Goal: Task Accomplishment & Management: Manage account settings

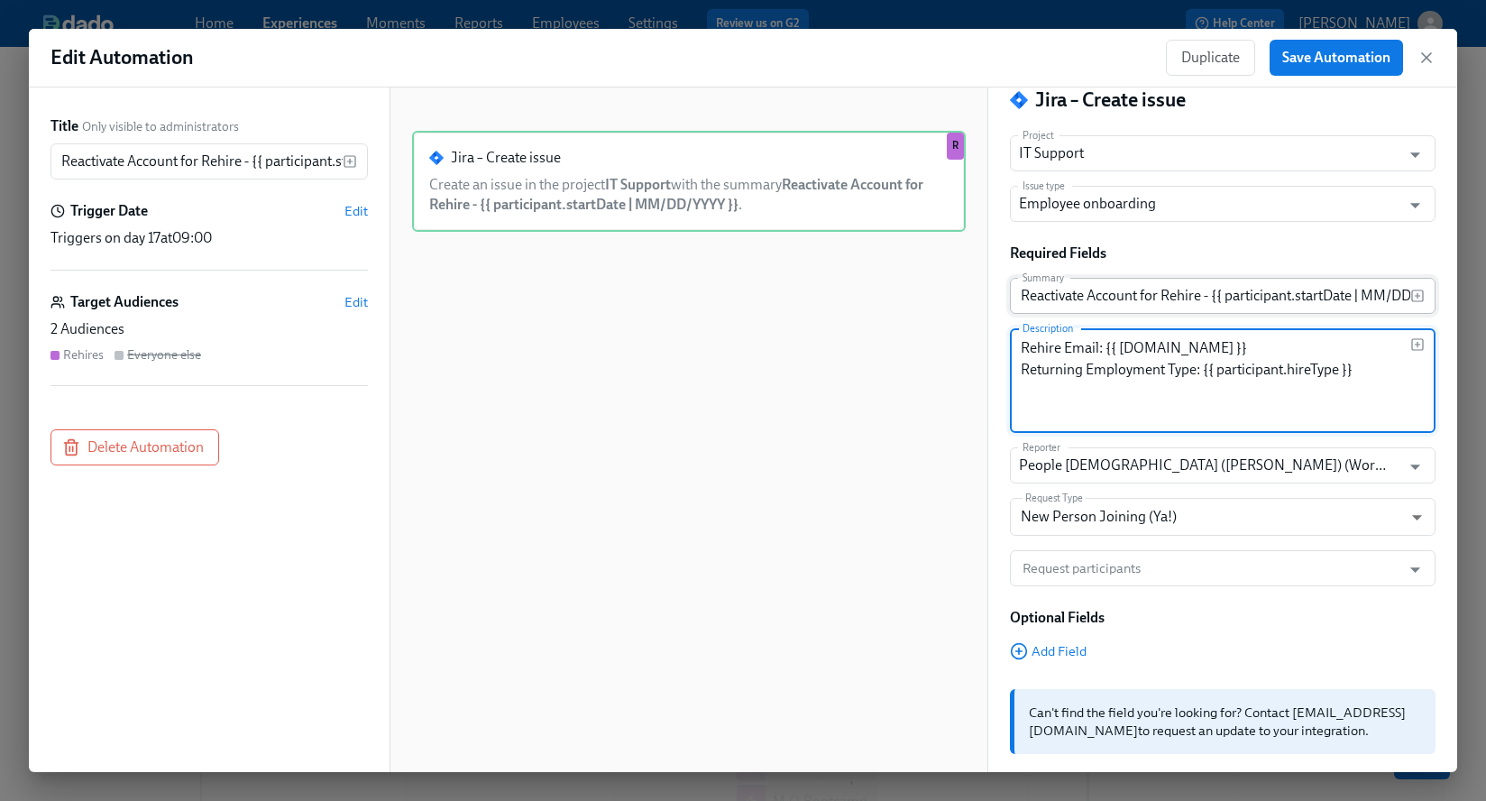
scroll to position [0, 55]
click at [1419, 52] on icon "button" at bounding box center [1427, 58] width 18 height 18
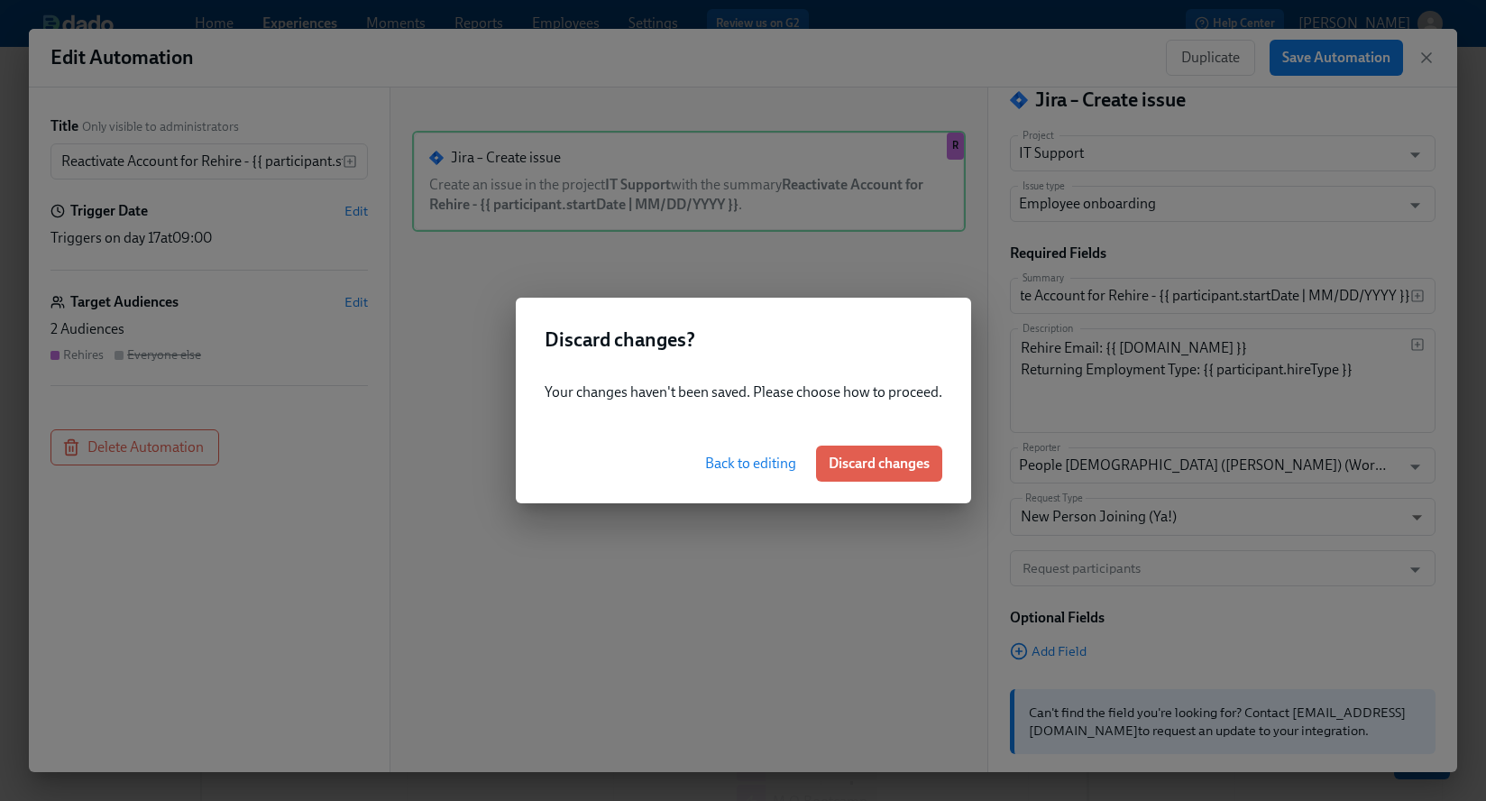
click at [871, 457] on span "Discard changes" at bounding box center [879, 464] width 101 height 18
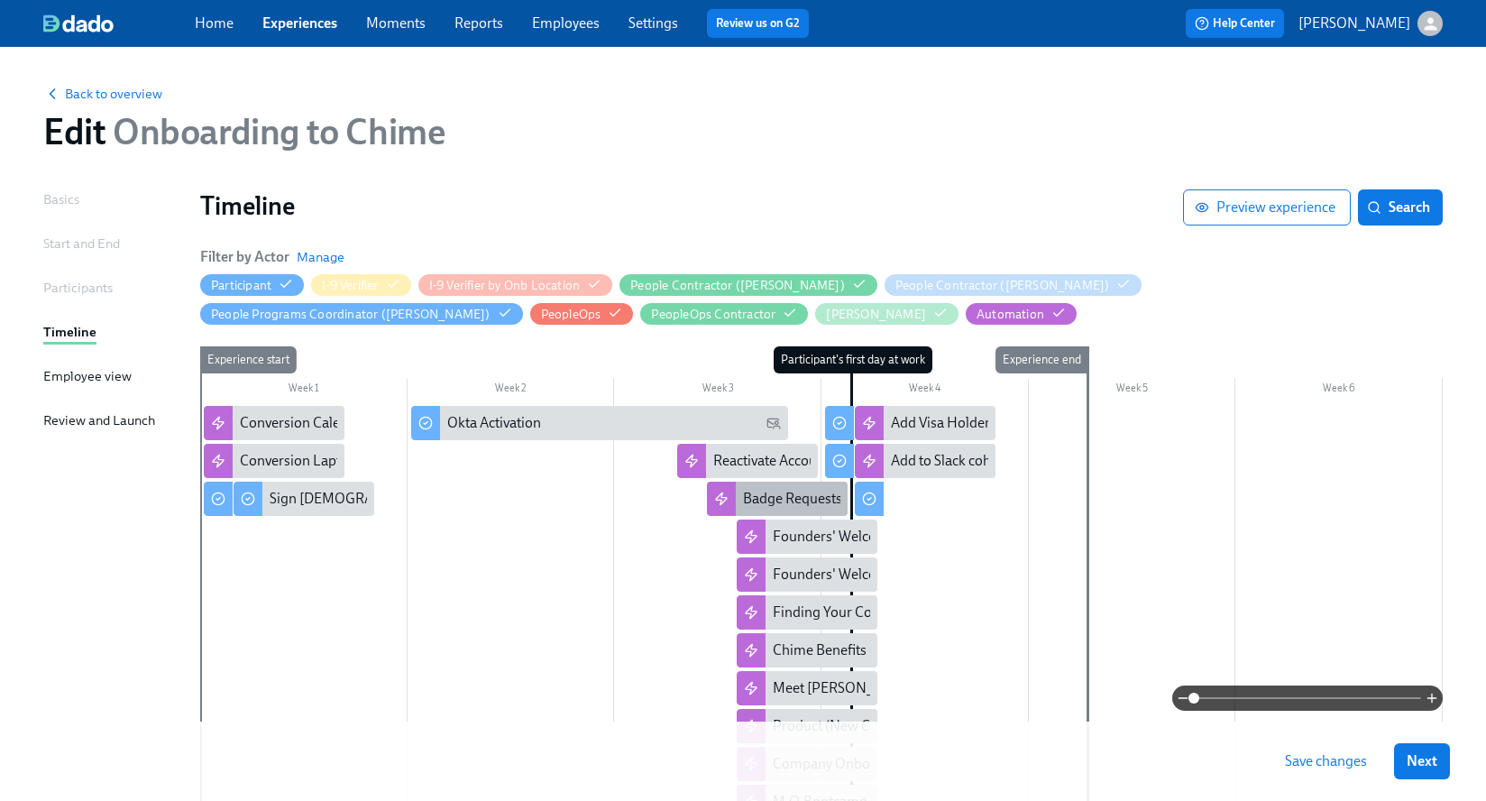
click at [758, 492] on div "Badge Requests" at bounding box center [792, 499] width 99 height 20
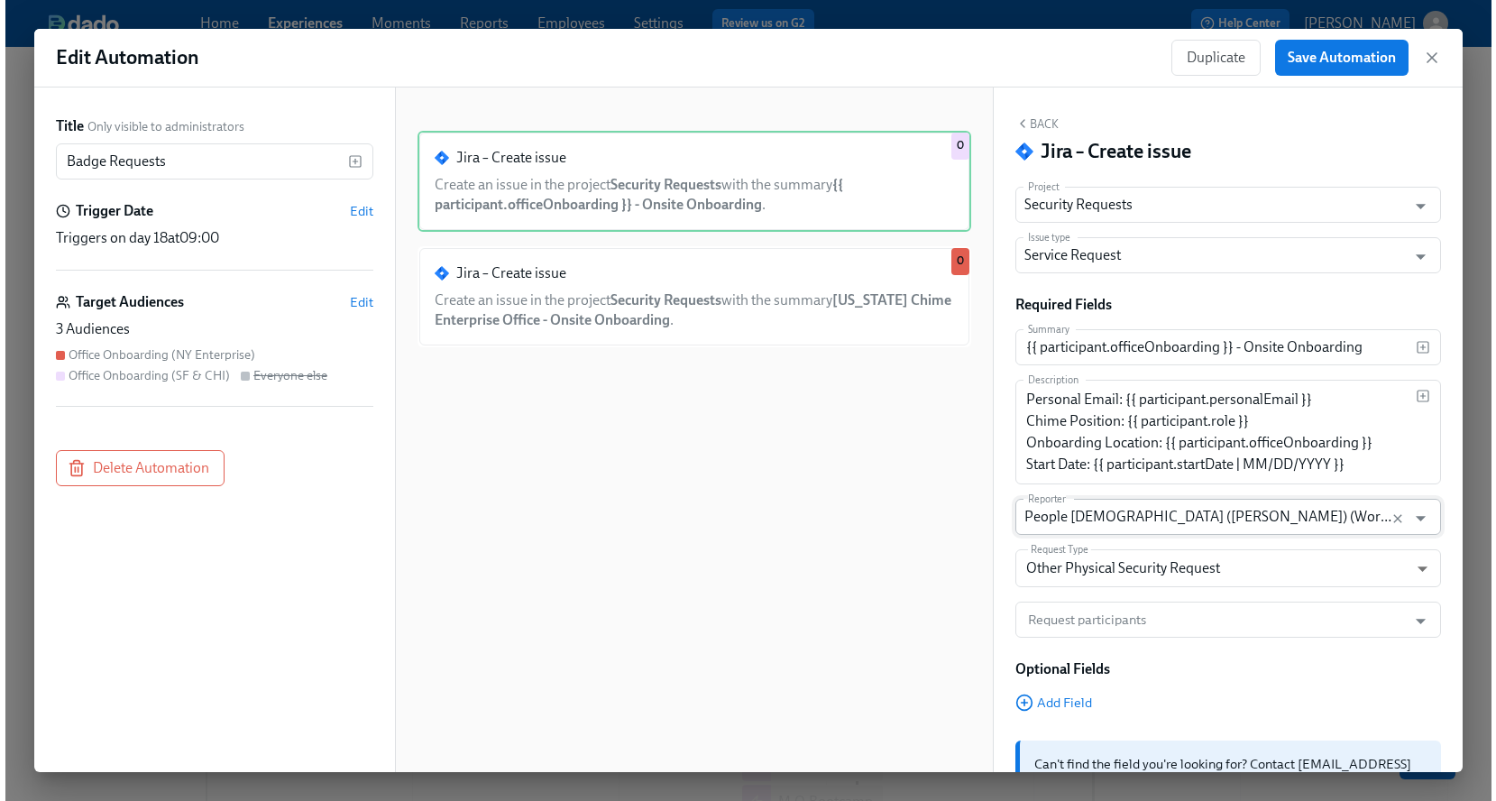
scroll to position [89, 0]
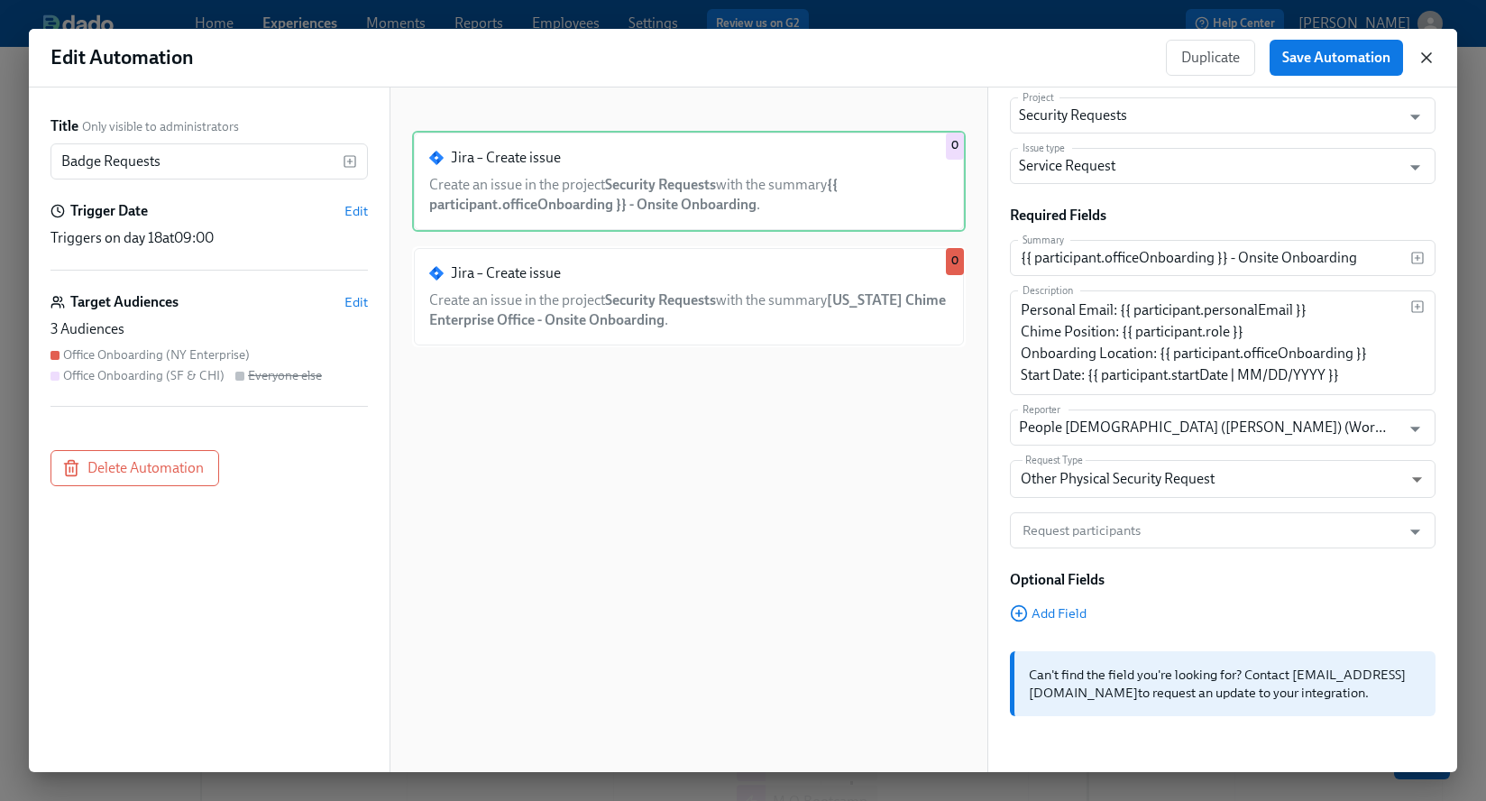
click at [1434, 58] on icon "button" at bounding box center [1427, 58] width 18 height 18
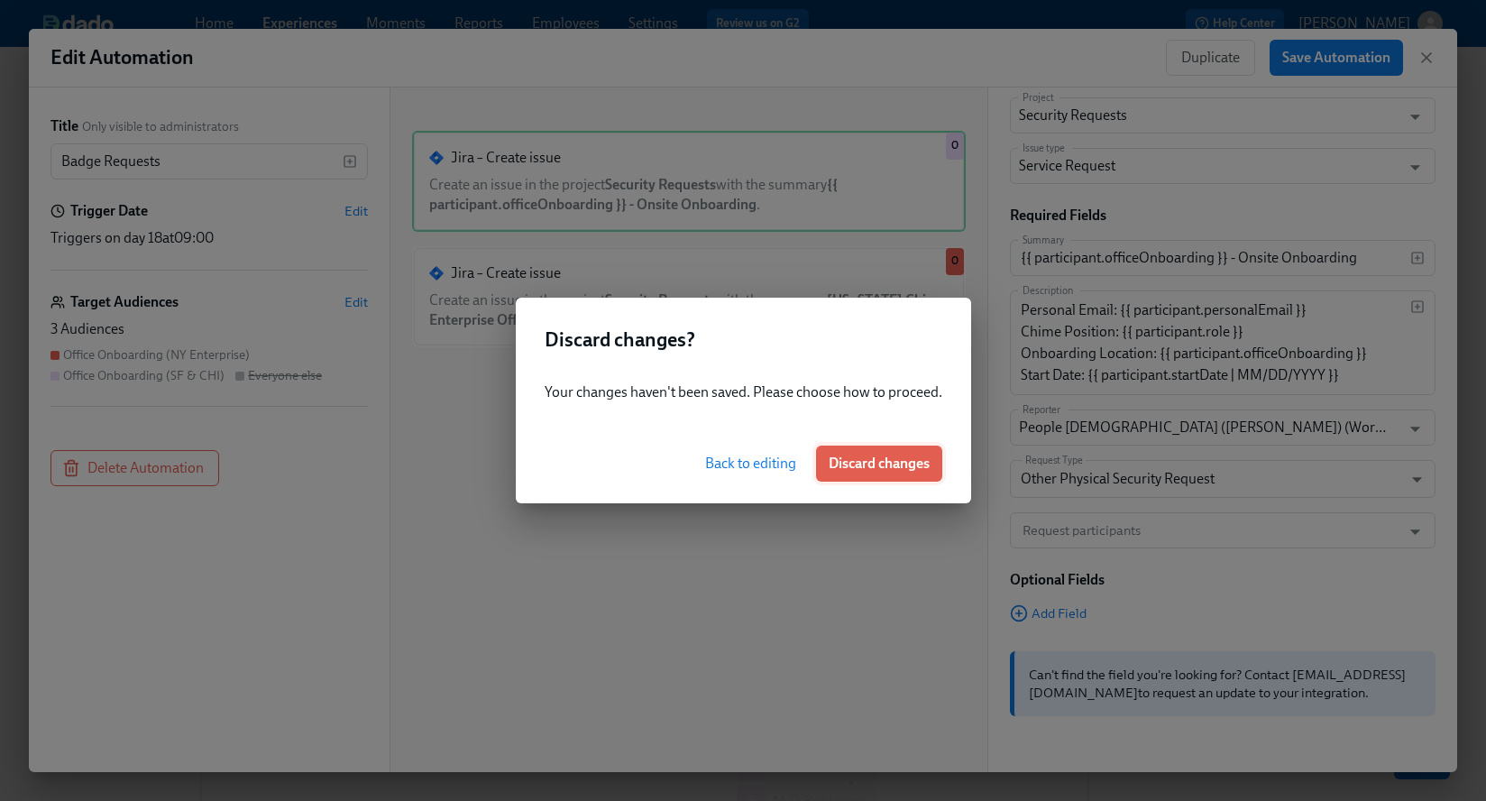
click at [878, 465] on span "Discard changes" at bounding box center [879, 464] width 101 height 18
